Goal: Communication & Community: Answer question/provide support

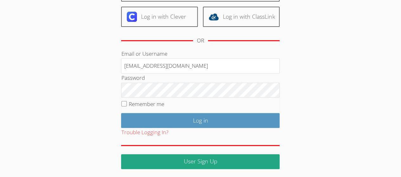
scroll to position [98, 0]
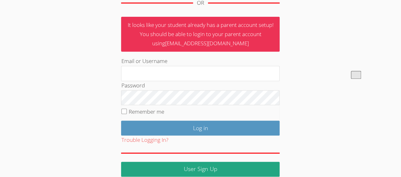
scroll to position [113, 0]
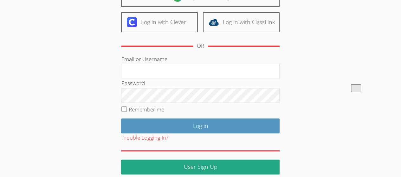
scroll to position [98, 0]
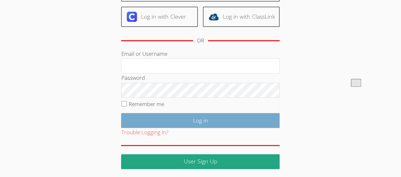
type input "[EMAIL_ADDRESS][DOMAIN_NAME]"
click at [149, 123] on input "Log in" at bounding box center [200, 120] width 158 height 15
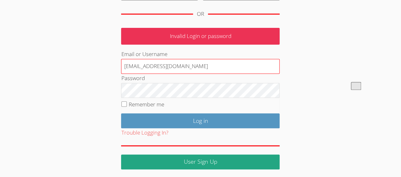
scroll to position [95, 0]
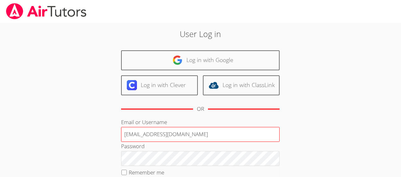
click at [191, 134] on input "[EMAIL_ADDRESS][DOMAIN_NAME]" at bounding box center [200, 134] width 158 height 15
type input "a"
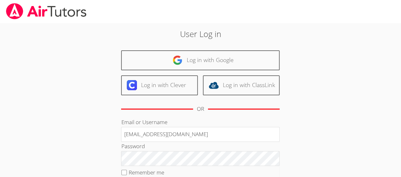
type input "mwyse@bhusd.com"
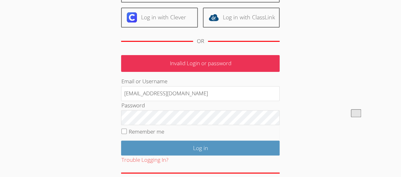
scroll to position [67, 0]
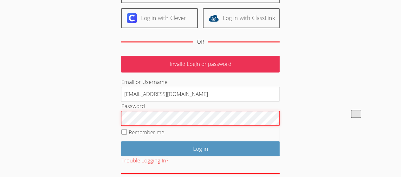
click at [121, 141] on input "Log in" at bounding box center [200, 148] width 158 height 15
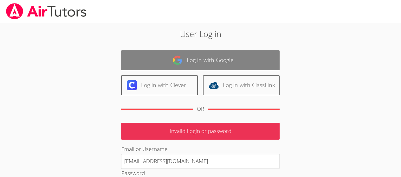
click at [172, 56] on link "Log in with Google" at bounding box center [200, 60] width 158 height 20
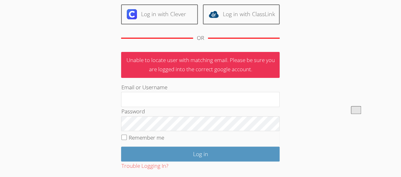
scroll to position [71, 0]
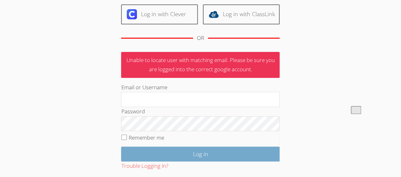
type input "[EMAIL_ADDRESS][DOMAIN_NAME]"
click at [183, 154] on input "Log in" at bounding box center [200, 154] width 158 height 15
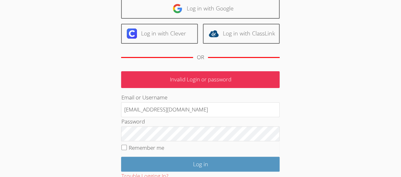
scroll to position [52, 0]
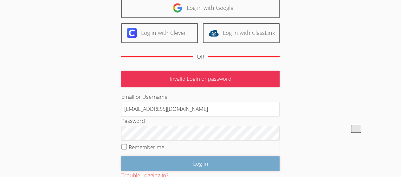
click at [142, 165] on input "Log in" at bounding box center [200, 163] width 158 height 15
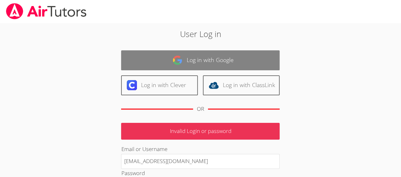
click at [161, 59] on link "Log in with Google" at bounding box center [200, 60] width 158 height 20
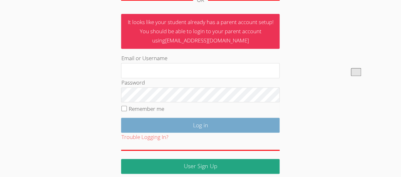
scroll to position [113, 0]
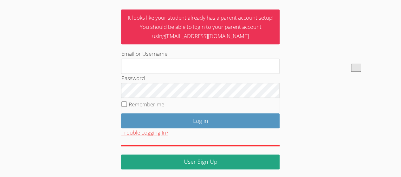
type input "[EMAIL_ADDRESS][DOMAIN_NAME]"
click at [137, 130] on button "Trouble Logging In?" at bounding box center [144, 132] width 47 height 9
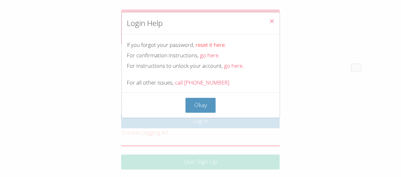
click at [206, 46] on link "reset it here." at bounding box center [210, 44] width 30 height 7
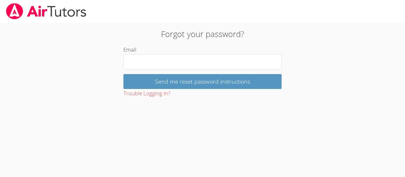
click at [194, 35] on h2 "Forgot your password?" at bounding box center [202, 34] width 219 height 12
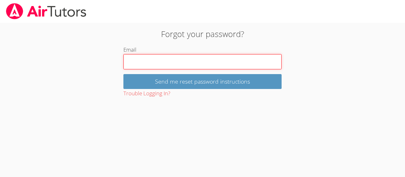
click at [181, 63] on input "Email" at bounding box center [203, 61] width 158 height 15
type input "aguacate2973@icloud.com"
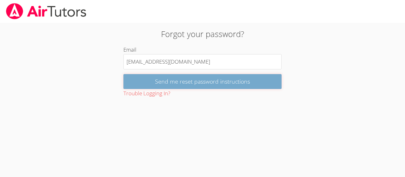
click at [186, 76] on input "Send me reset password instructions" at bounding box center [203, 81] width 158 height 15
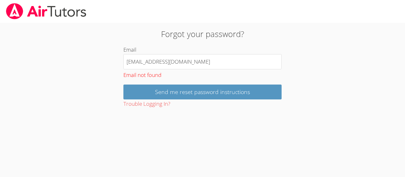
click at [112, 128] on body "Forgot your password? Email aguacate2973@icloud.com Email not found Send me res…" at bounding box center [202, 88] width 405 height 177
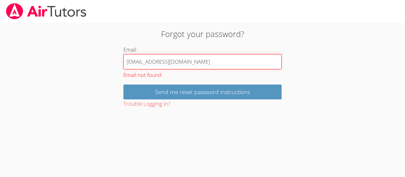
drag, startPoint x: 197, startPoint y: 60, endPoint x: 80, endPoint y: 48, distance: 117.8
click at [80, 48] on div "Forgot your password? Email aguacate2973@icloud.com Email not found Send me res…" at bounding box center [203, 66] width 304 height 86
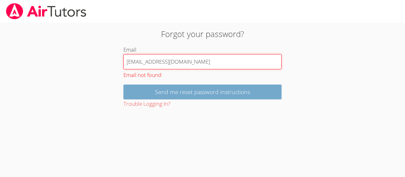
type input "mwyse@bhusd.com"
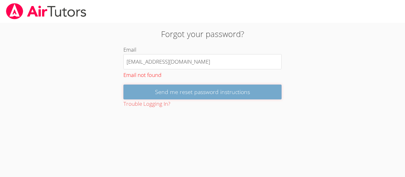
click at [149, 91] on input "Send me reset password instructions" at bounding box center [203, 92] width 158 height 15
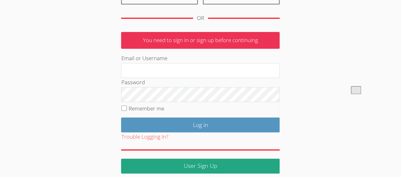
scroll to position [95, 0]
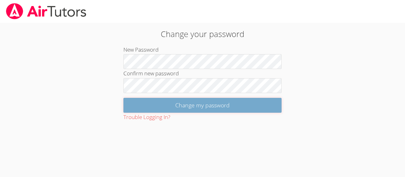
click at [135, 108] on input "Change my password" at bounding box center [203, 105] width 158 height 15
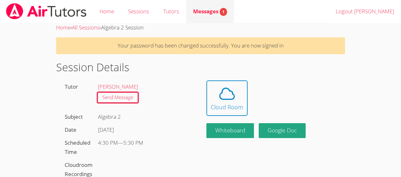
click at [207, 9] on span "Messages 1" at bounding box center [210, 11] width 34 height 7
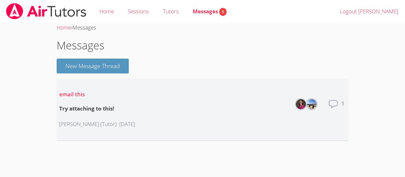
click at [101, 127] on p "Rebecca Miller (Tutor)" at bounding box center [88, 124] width 58 height 9
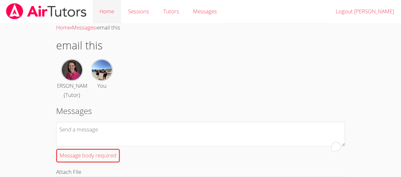
click at [106, 9] on link "Home" at bounding box center [106, 11] width 29 height 23
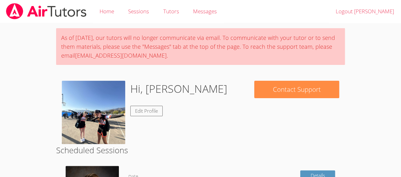
click at [278, 10] on div "Home Sessions Tutors Messages Logout Morgan" at bounding box center [200, 11] width 401 height 23
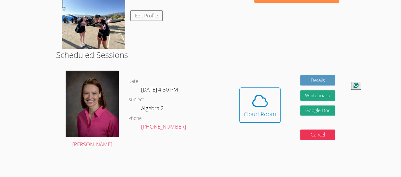
scroll to position [96, 0]
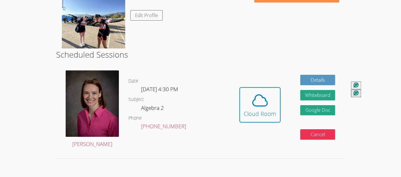
click at [209, 99] on dl "Date Mon Sep 1, 4:30 PM Subject Algebra 2 Phone (210) 879-4247" at bounding box center [178, 109] width 101 height 65
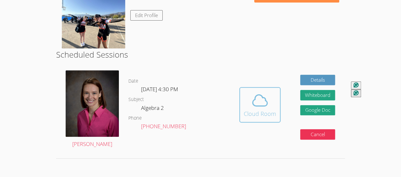
click at [248, 104] on span at bounding box center [260, 101] width 32 height 18
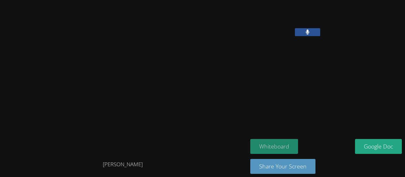
click at [268, 149] on button "Whiteboard" at bounding box center [275, 146] width 48 height 15
